Goal: Find contact information: Find contact information

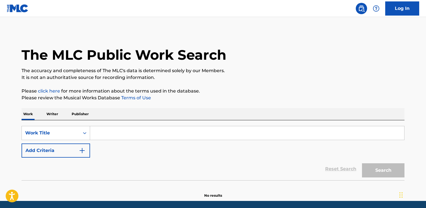
click at [86, 117] on p "Publisher" at bounding box center [80, 114] width 20 height 12
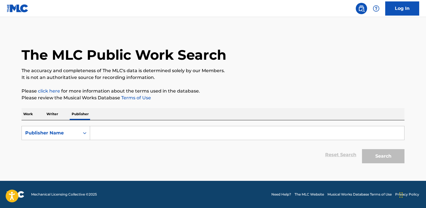
click at [100, 132] on input "Search Form" at bounding box center [247, 133] width 314 height 14
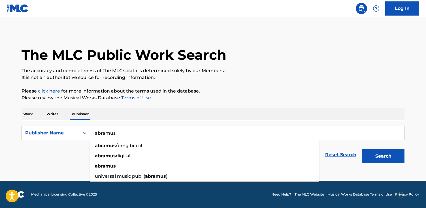
type input "abramus"
click at [362, 149] on button "Search" at bounding box center [383, 156] width 43 height 14
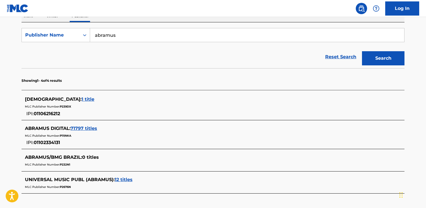
click at [90, 132] on div "ABRAMUS DIGITAL : 71797 titles MLC Publisher Number: P119WA IPI: 01102334131" at bounding box center [206, 135] width 362 height 21
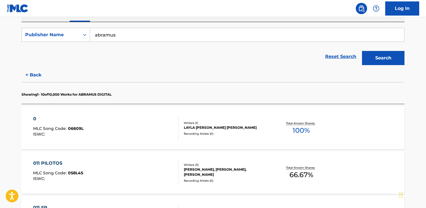
click at [116, 132] on div "0 MLC Song Code : 06609L ISWC :" at bounding box center [106, 129] width 146 height 26
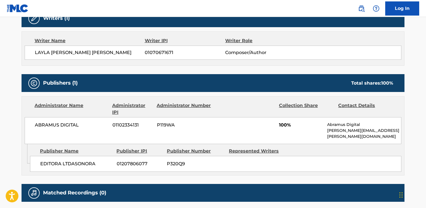
scroll to position [191, 0]
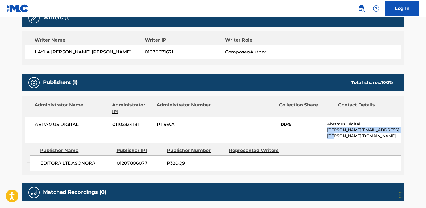
drag, startPoint x: 325, startPoint y: 132, endPoint x: 397, endPoint y: 131, distance: 71.5
click at [397, 131] on div "ABRAMUS DIGITAL 01102334131 P119WA 100% Abramus Digital [PERSON_NAME][EMAIL_ADD…" at bounding box center [213, 130] width 377 height 27
copy p "[PERSON_NAME][EMAIL_ADDRESS][PERSON_NAME][DOMAIN_NAME]"
